Goal: Check status: Check status

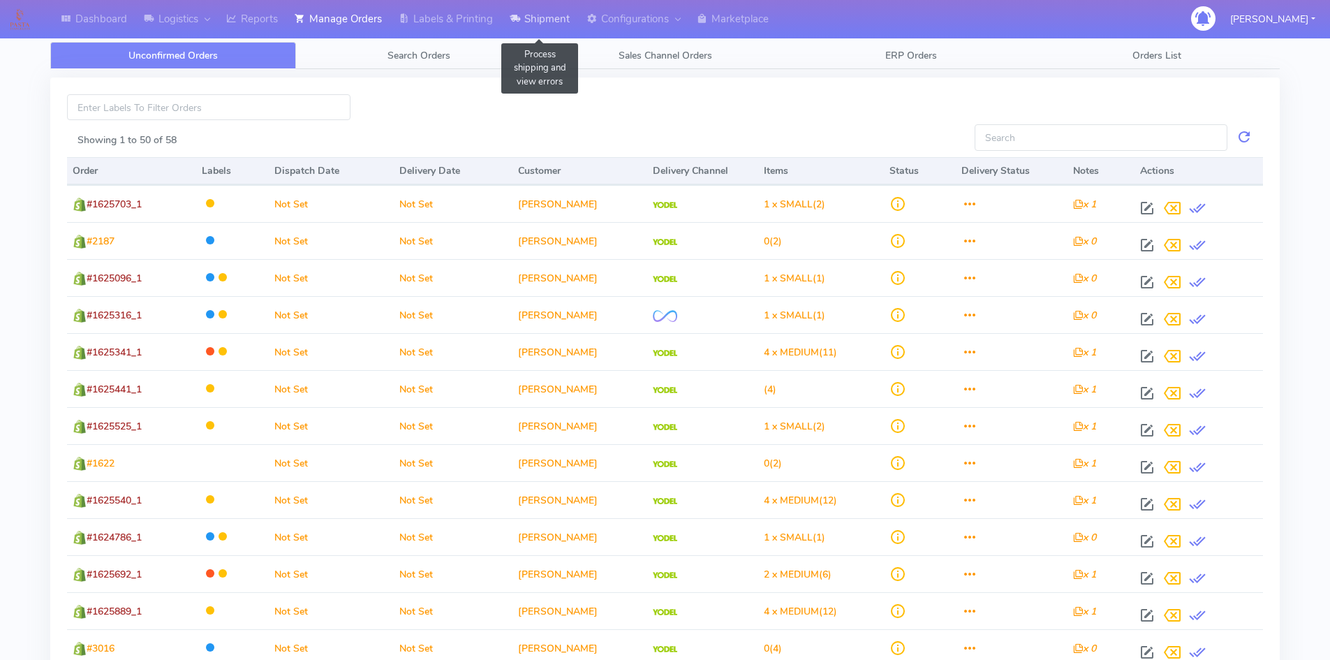
click at [559, 17] on link "Shipment" at bounding box center [539, 19] width 77 height 38
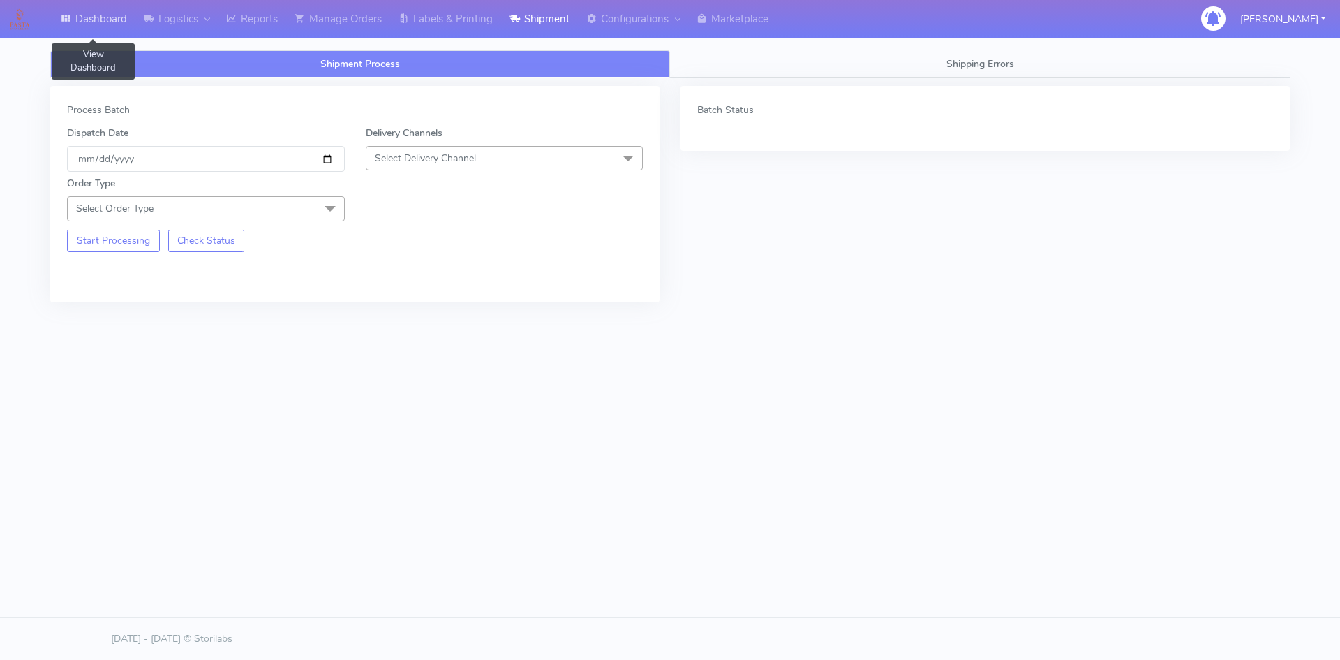
click at [103, 19] on link "Dashboard" at bounding box center [93, 19] width 83 height 38
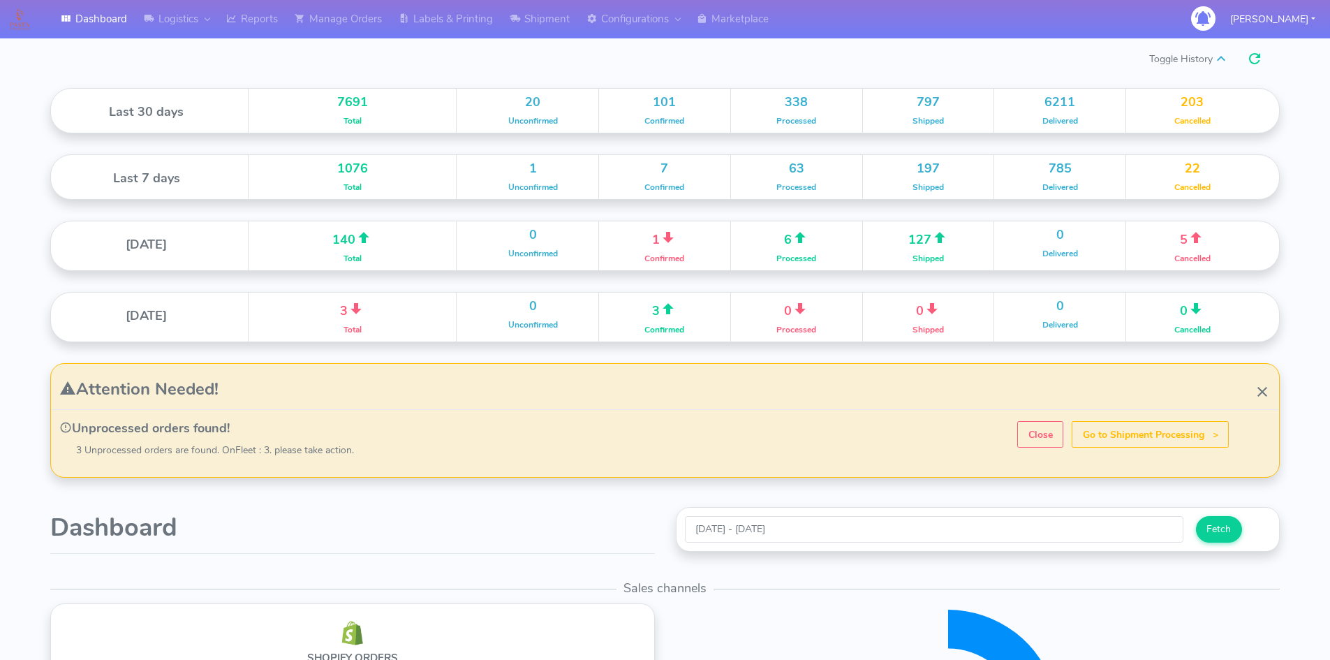
scroll to position [248, 614]
click at [199, 22] on link "Logistics" at bounding box center [176, 19] width 82 height 38
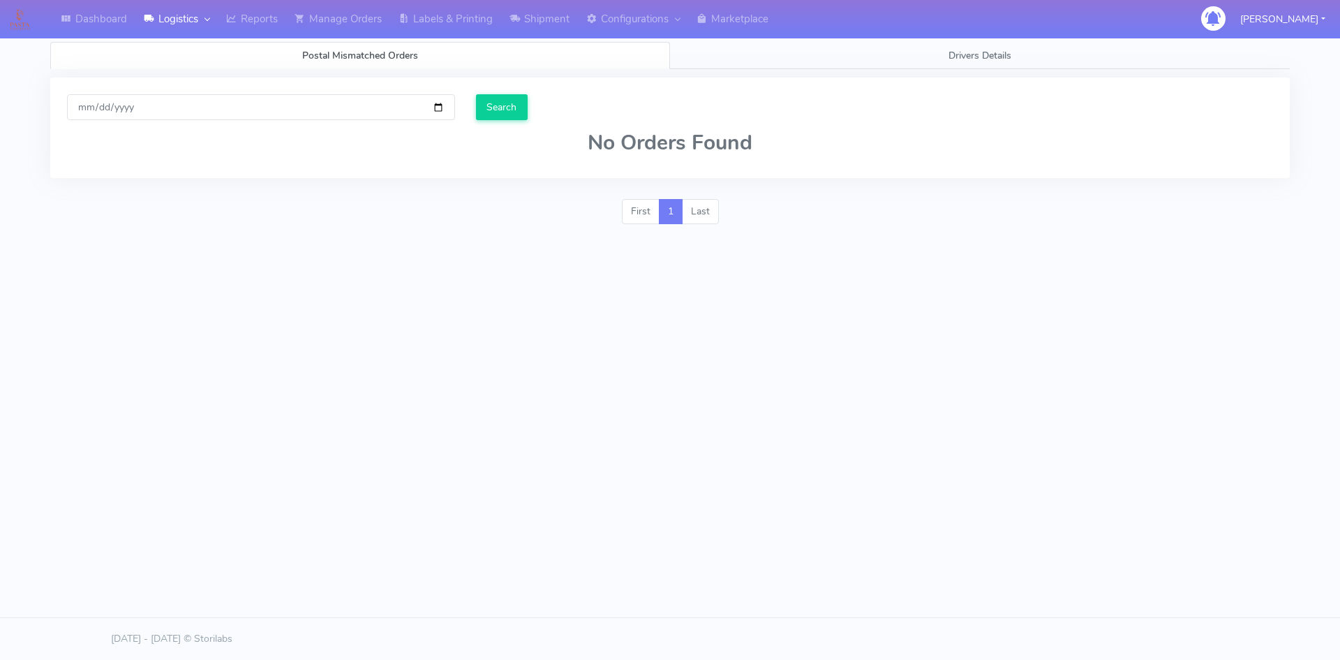
click at [14, 16] on img at bounding box center [19, 18] width 31 height 31
click at [21, 16] on img at bounding box center [19, 18] width 31 height 31
click at [343, 22] on link "Manage Orders" at bounding box center [338, 19] width 104 height 38
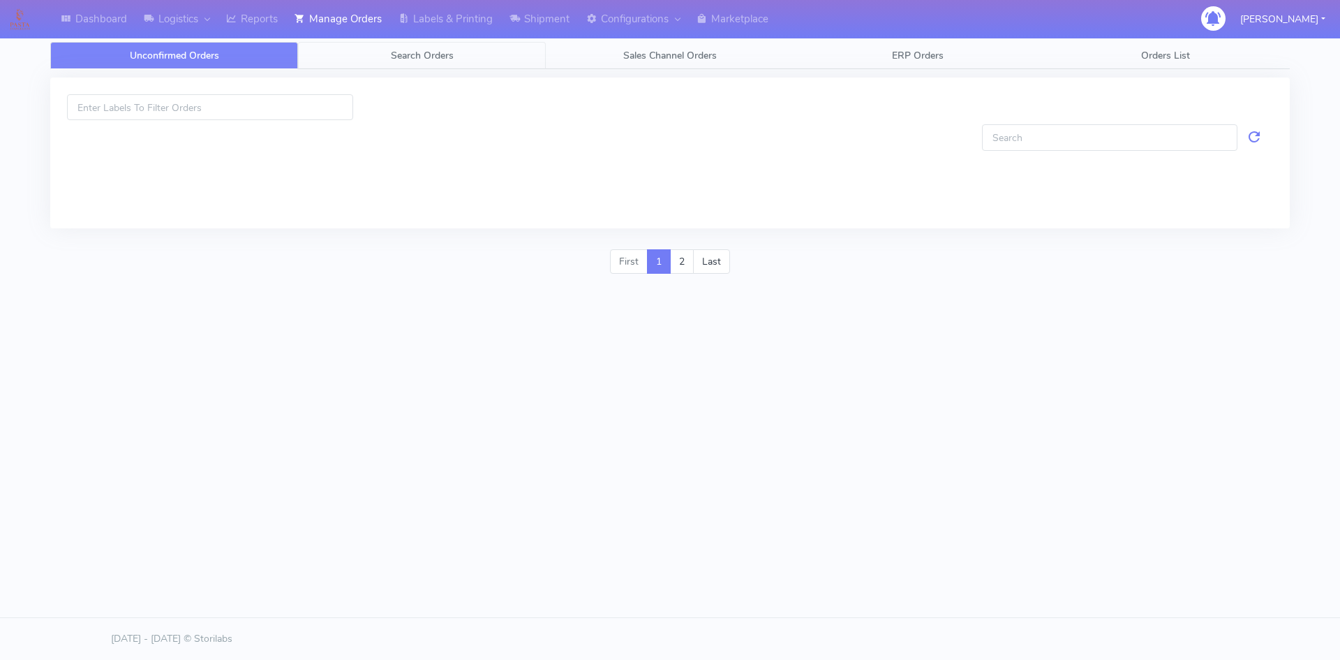
click at [413, 56] on span "Search Orders" at bounding box center [422, 55] width 63 height 13
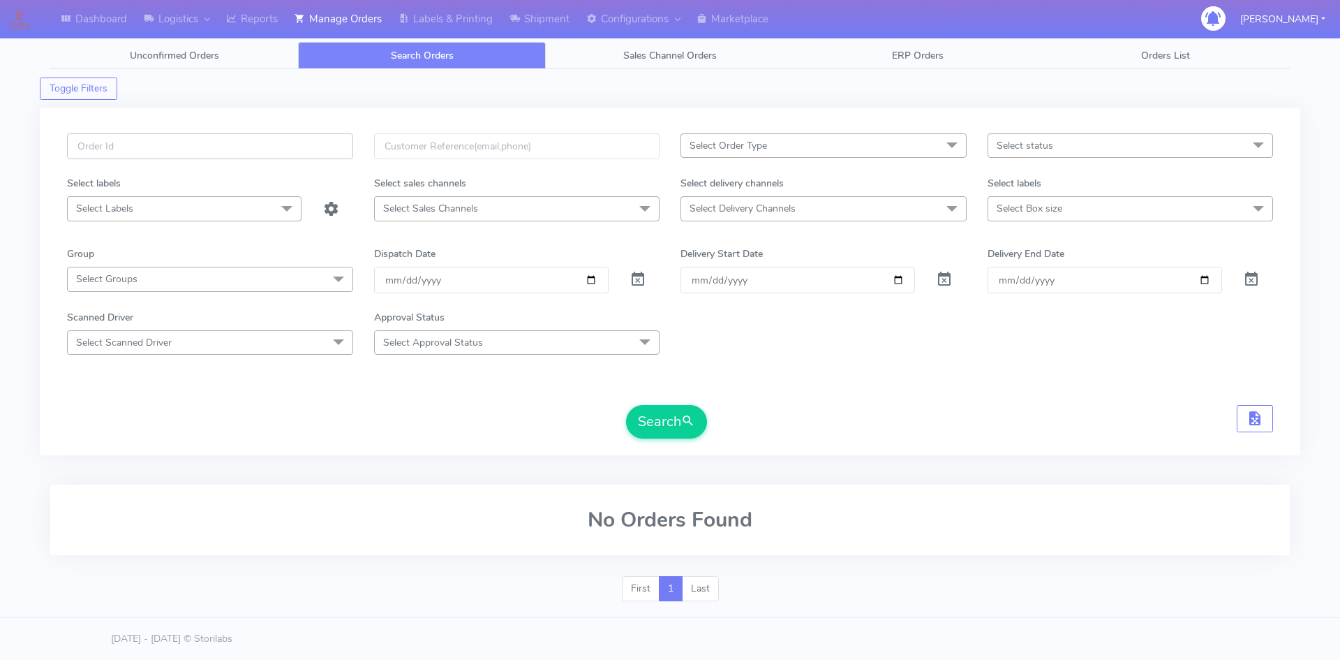
click at [233, 148] on input "text" at bounding box center [210, 146] width 286 height 26
paste input "1621101"
type input "1621101"
click at [641, 283] on span at bounding box center [638, 282] width 17 height 13
click at [679, 422] on button "Search" at bounding box center [666, 422] width 81 height 34
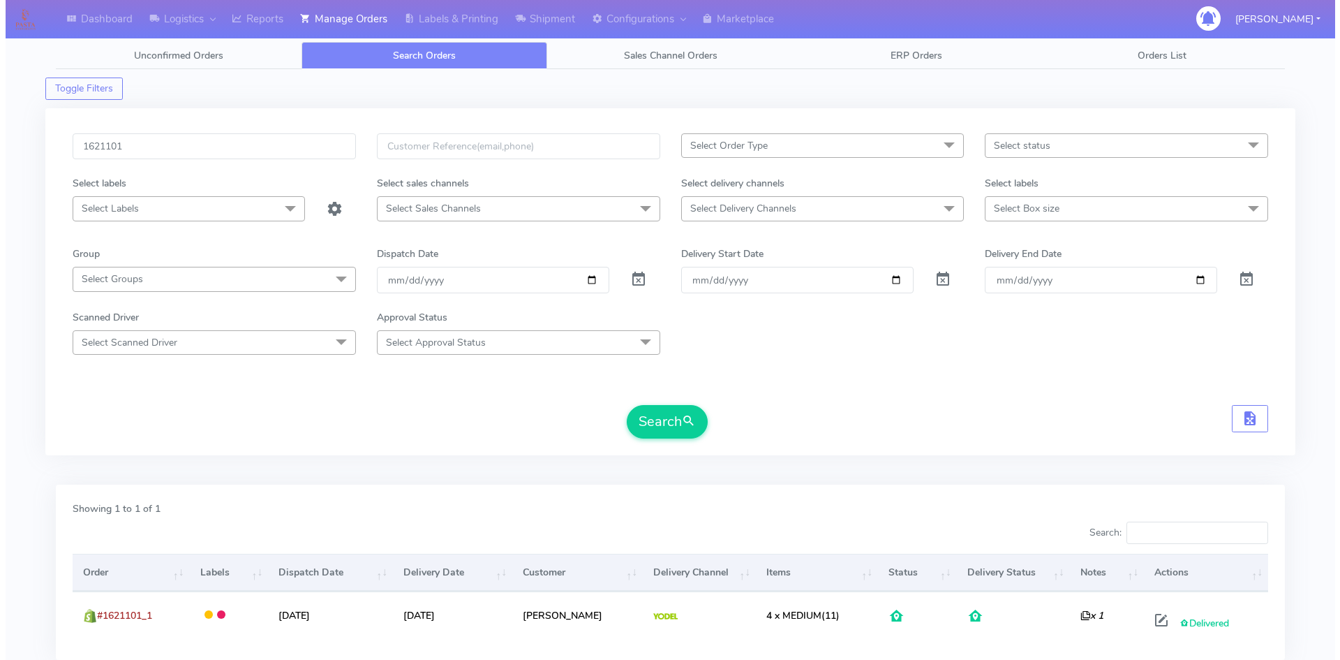
scroll to position [98, 0]
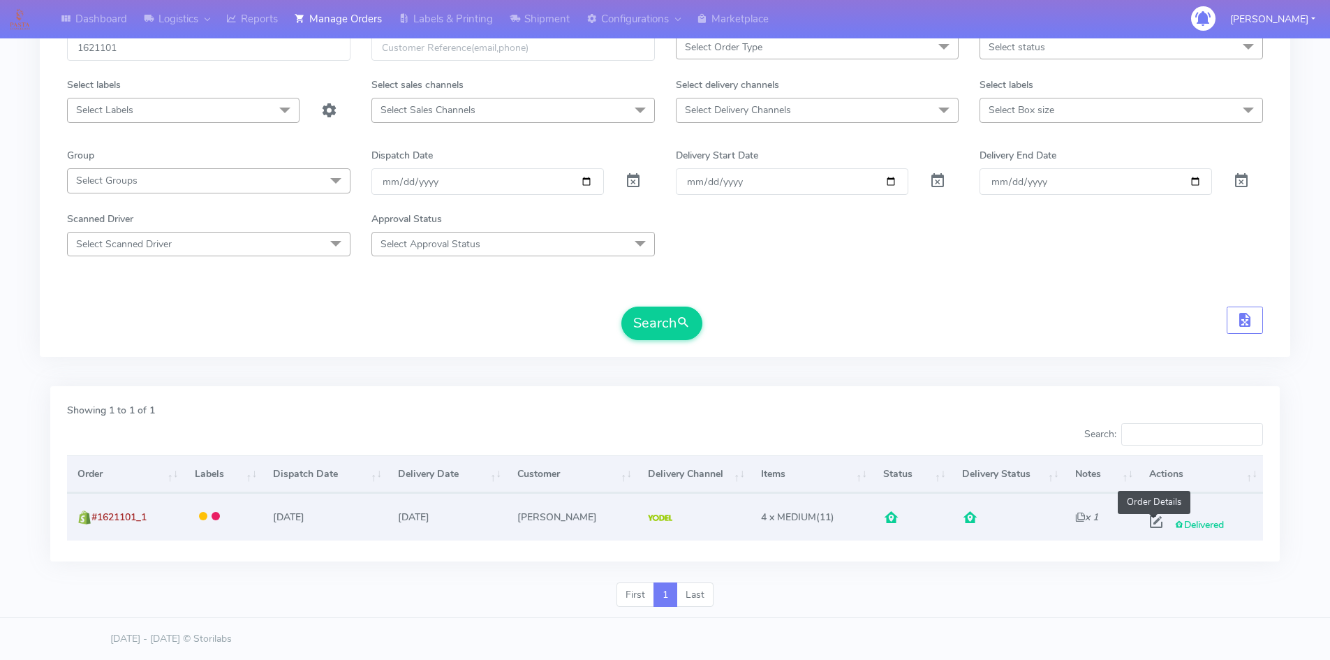
click at [1142, 522] on span at bounding box center [1156, 524] width 25 height 13
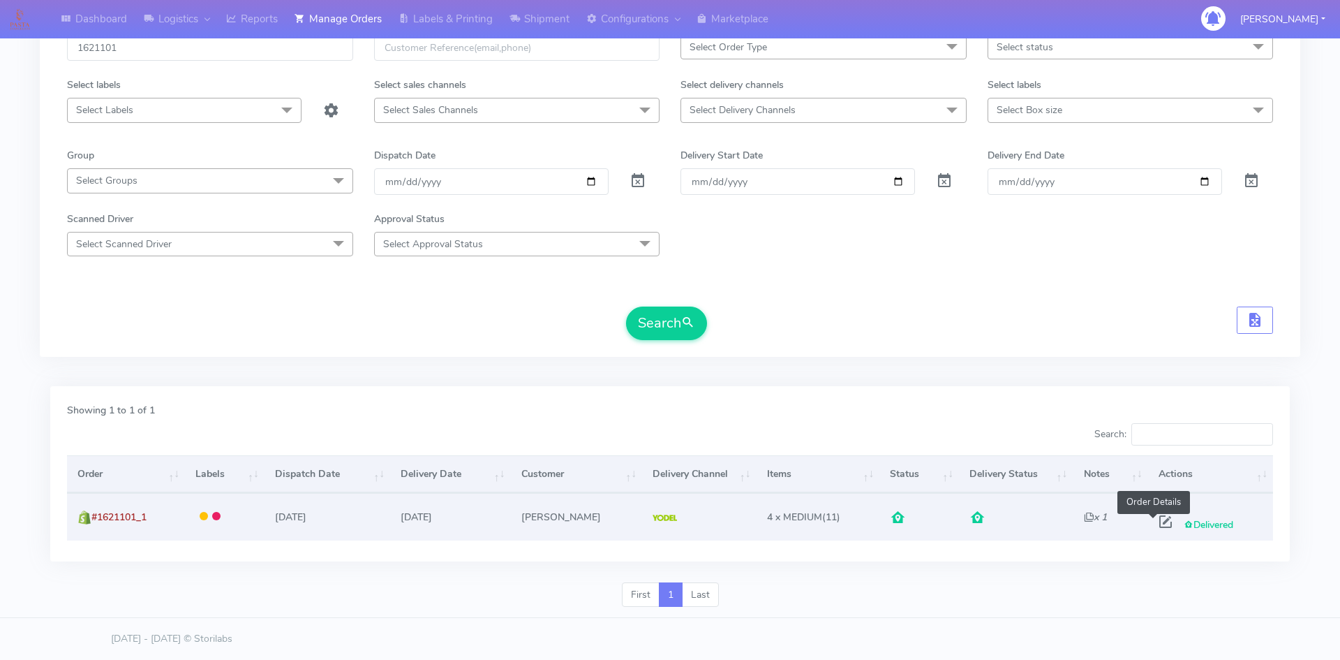
select select "5"
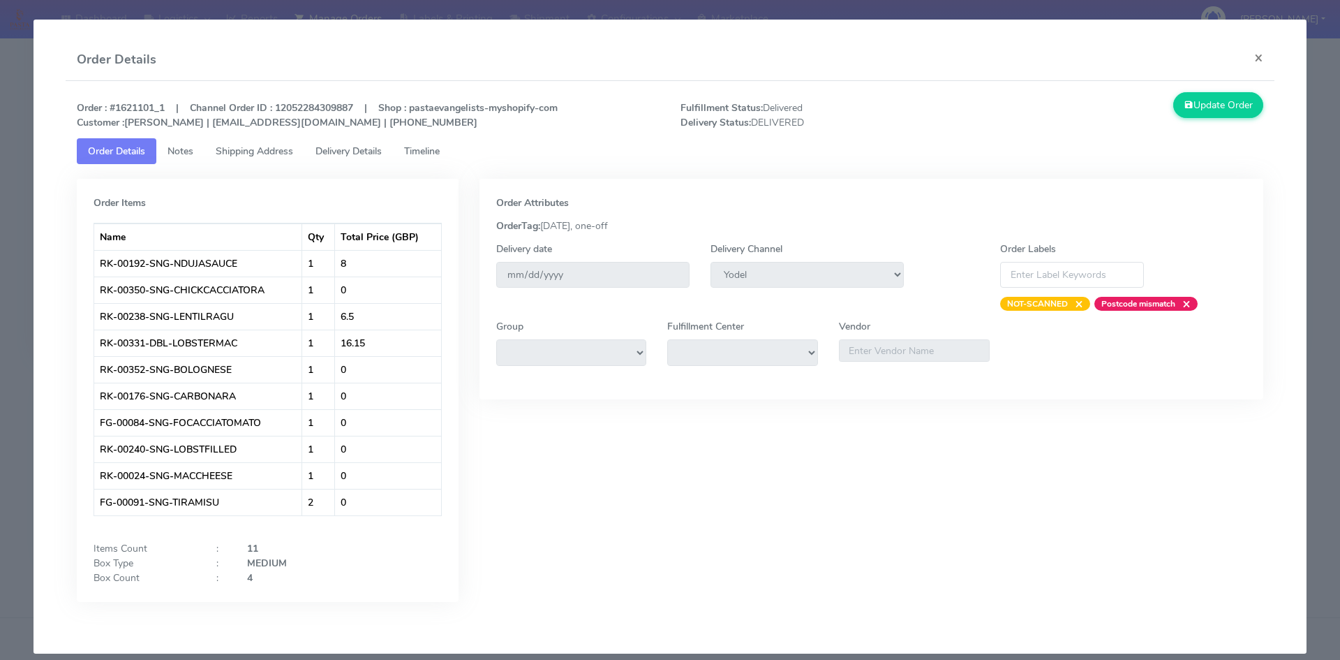
click at [349, 154] on span "Delivery Details" at bounding box center [349, 151] width 66 height 13
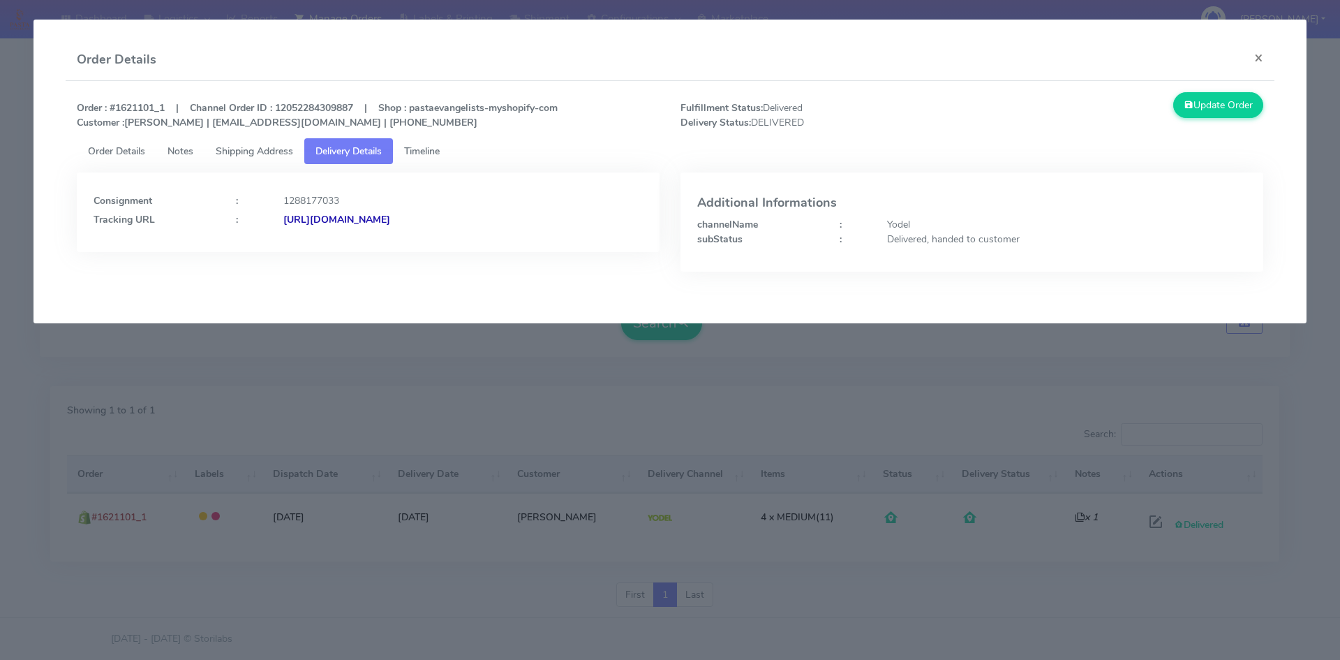
click at [420, 211] on div "Consignment : 1288177033 Tracking URL : [URL][DOMAIN_NAME]" at bounding box center [368, 208] width 549 height 38
click at [390, 217] on strong "[URL][DOMAIN_NAME]" at bounding box center [336, 219] width 107 height 13
click at [267, 153] on span "Shipping Address" at bounding box center [254, 151] width 77 height 13
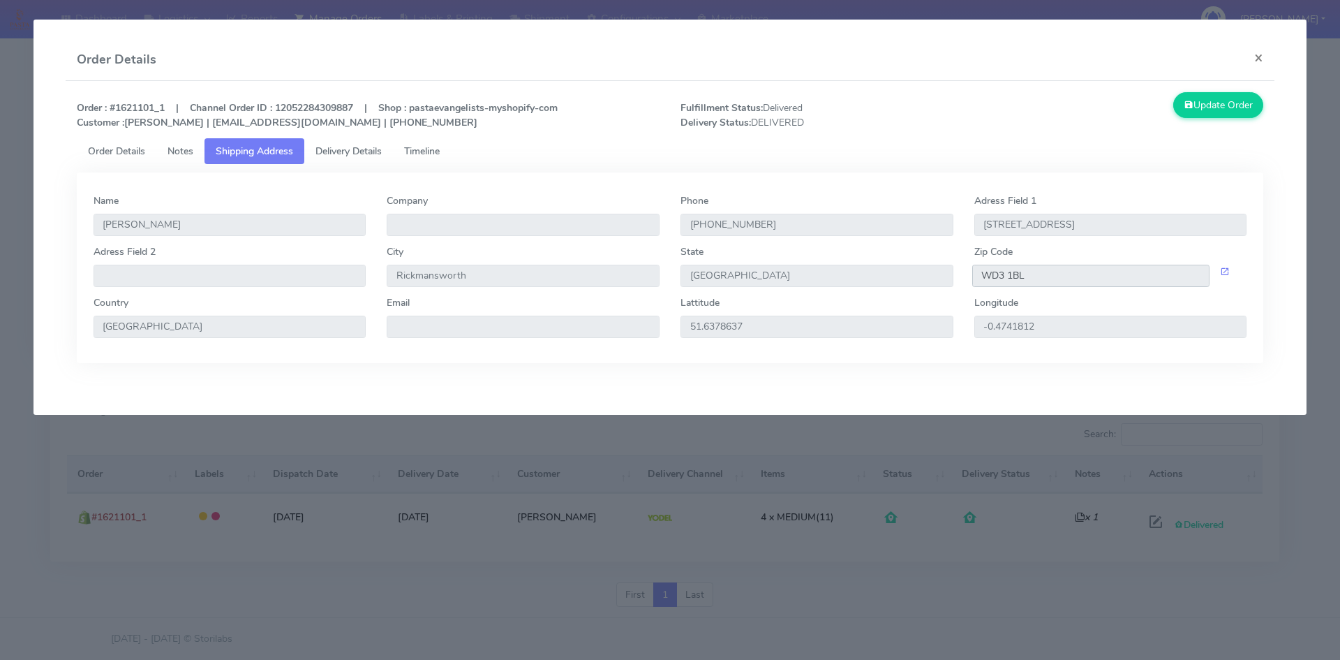
click at [1019, 281] on input "WD3 1BL" at bounding box center [1092, 276] width 238 height 22
click at [993, 286] on input "WD3 1BL" at bounding box center [1092, 276] width 238 height 22
